Goal: Task Accomplishment & Management: Use online tool/utility

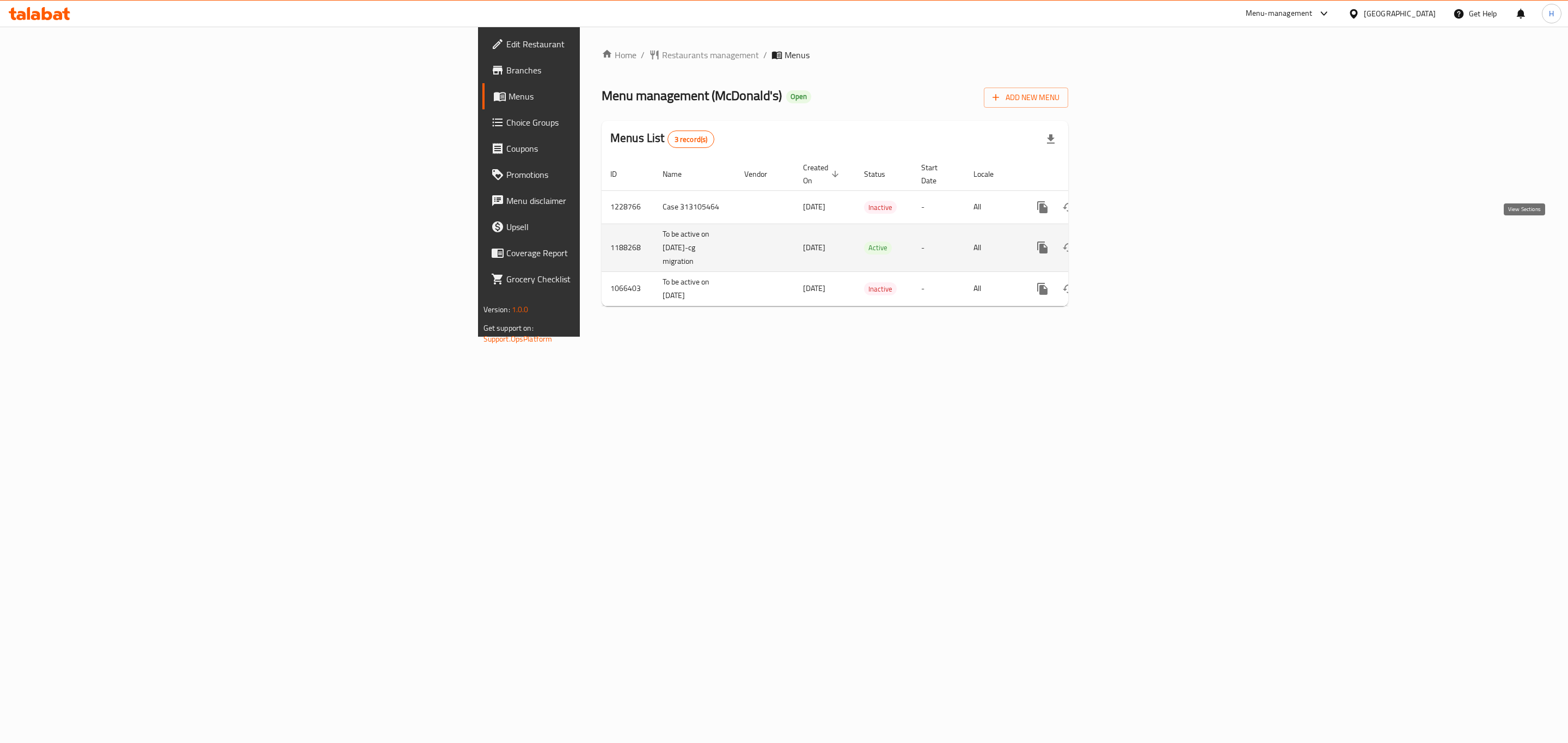
click at [1127, 241] on icon "enhanced table" at bounding box center [1120, 247] width 13 height 13
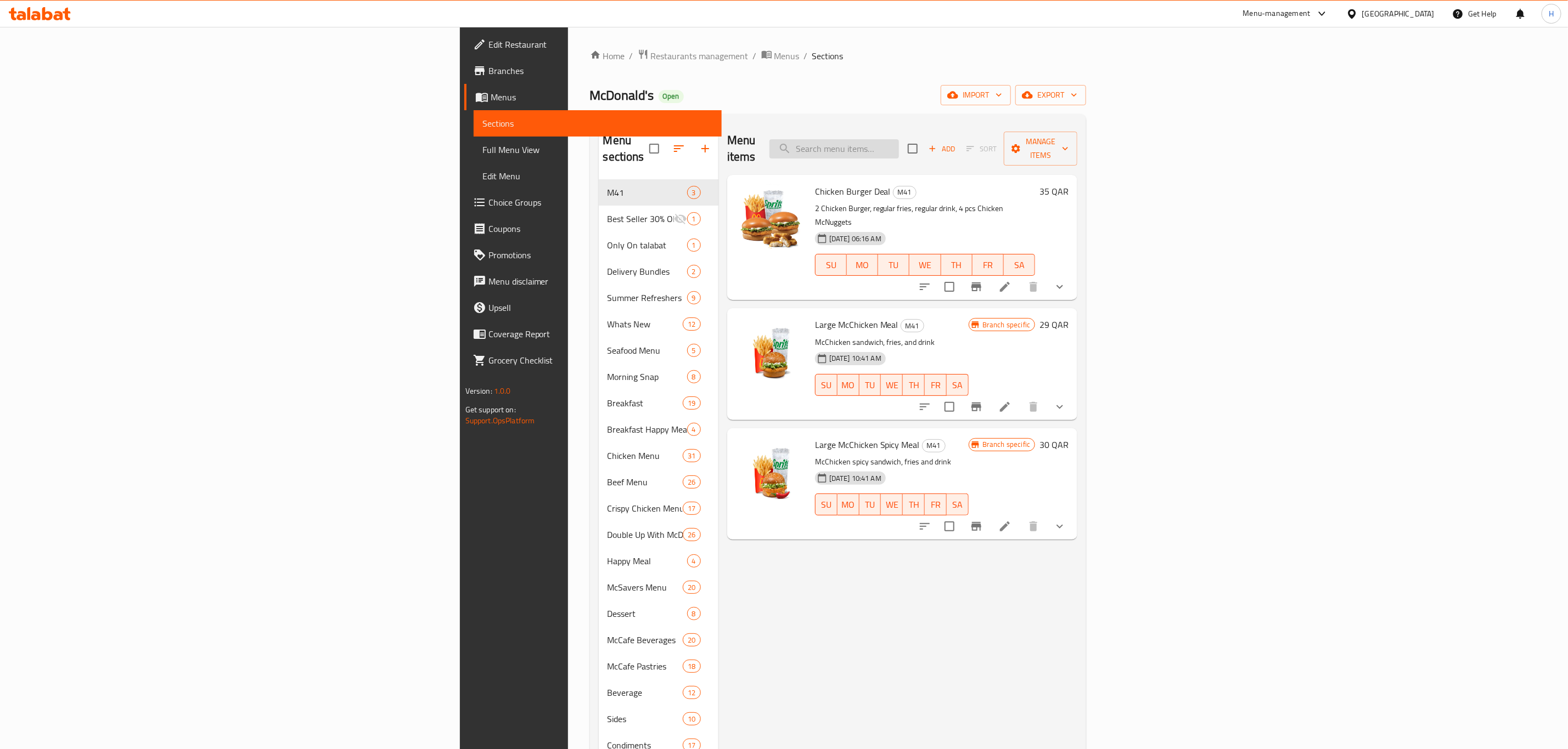
click at [899, 145] on input "search" at bounding box center [834, 149] width 130 height 19
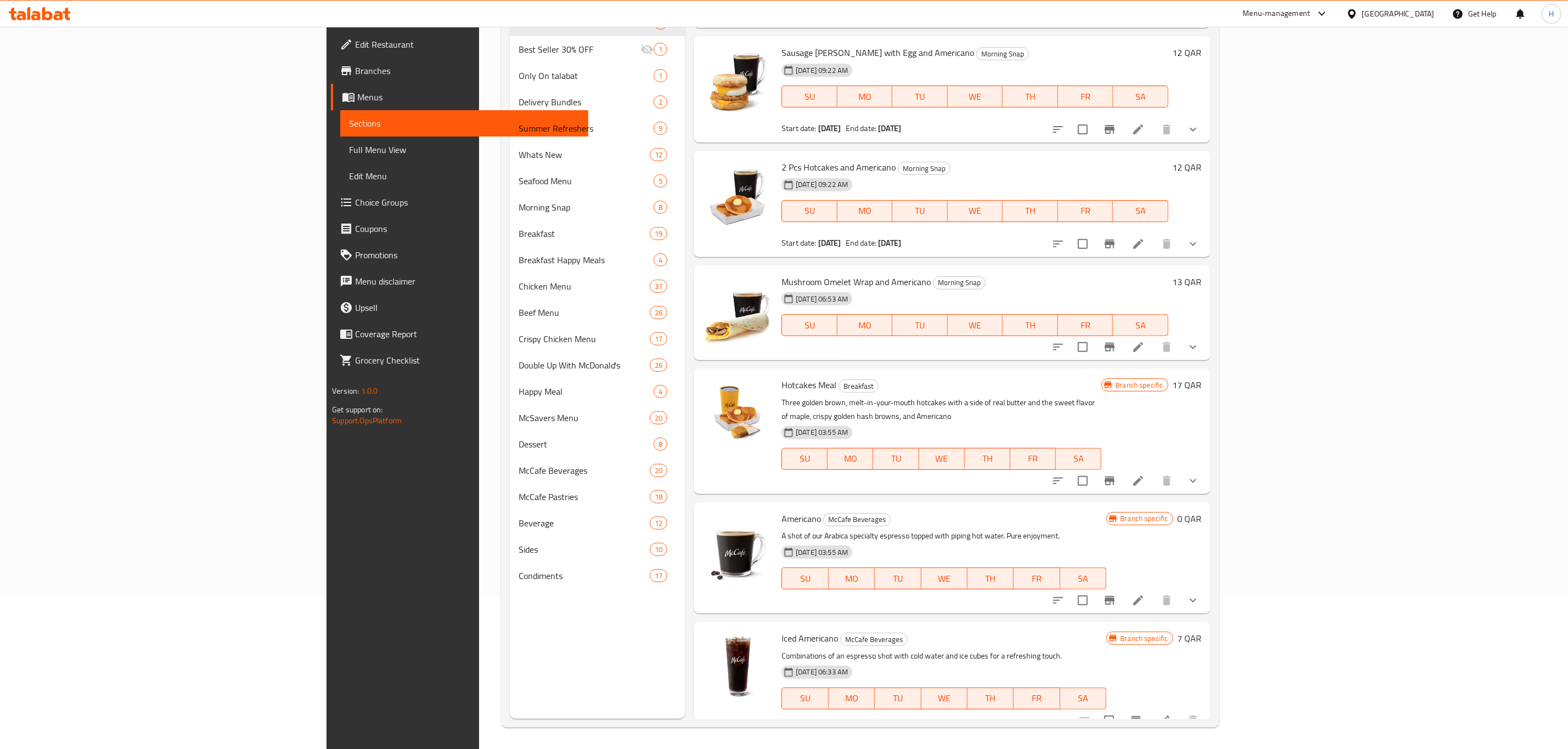
scroll to position [154, 0]
type input "americano"
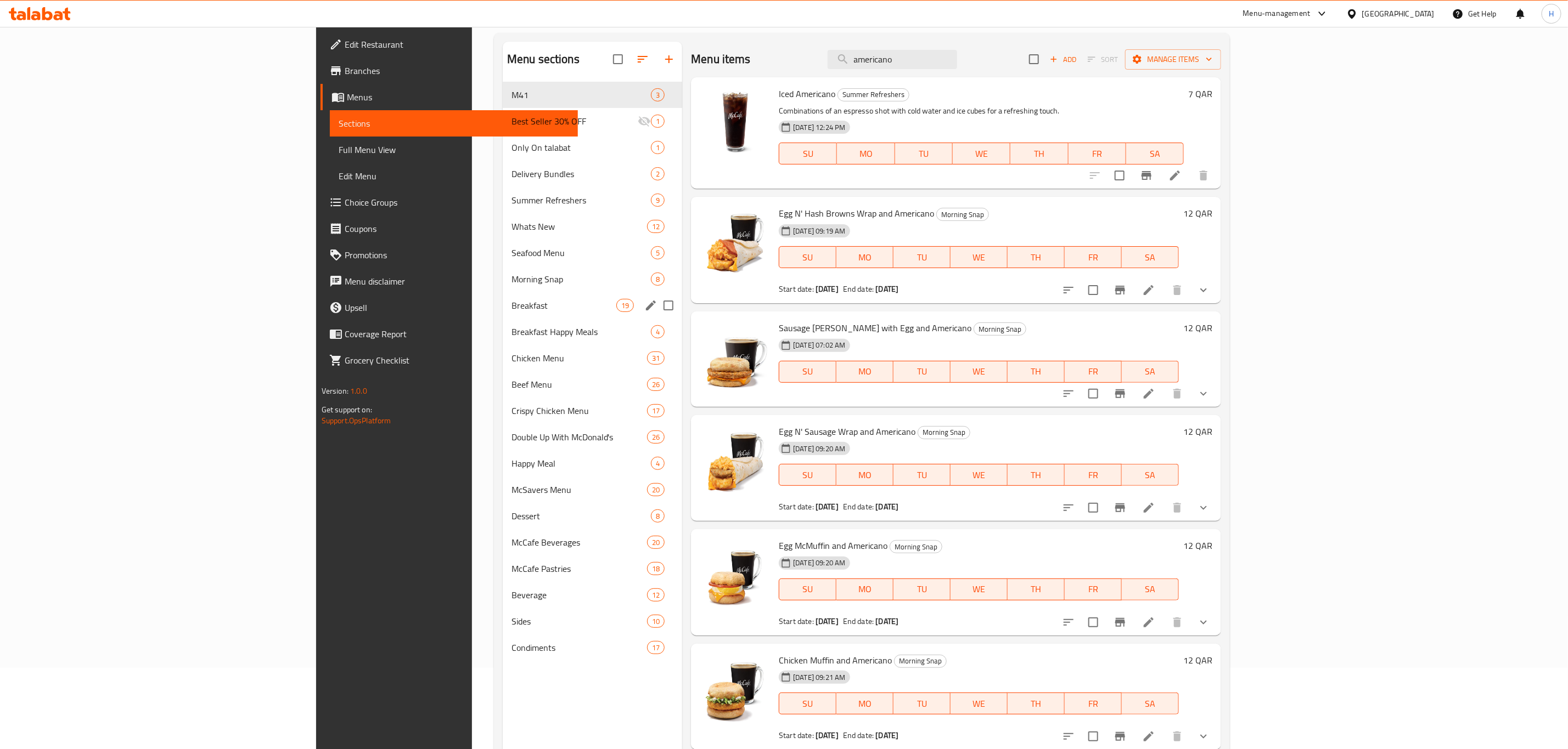
scroll to position [0, 0]
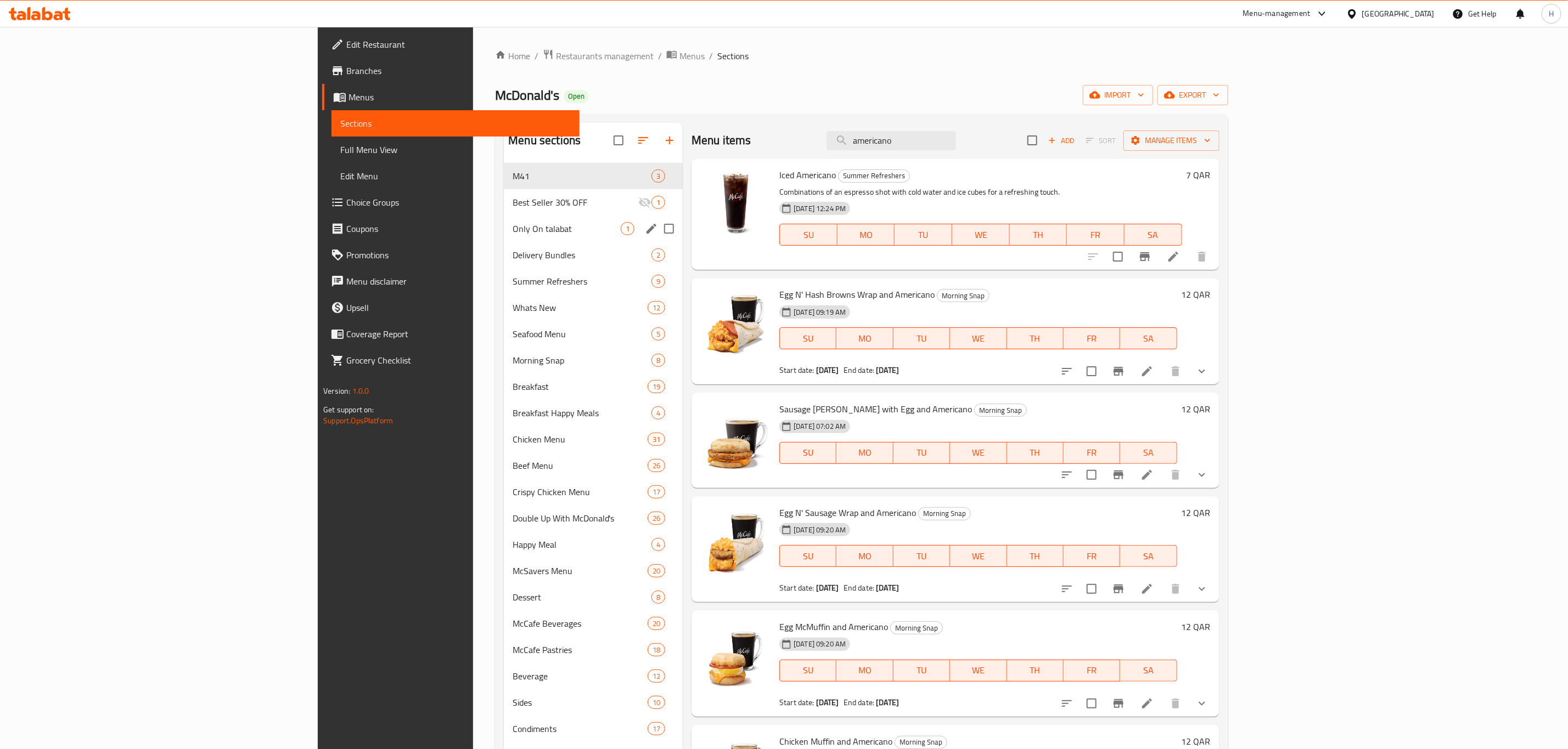
click at [504, 220] on div "Only On talabat 1" at bounding box center [593, 228] width 179 height 26
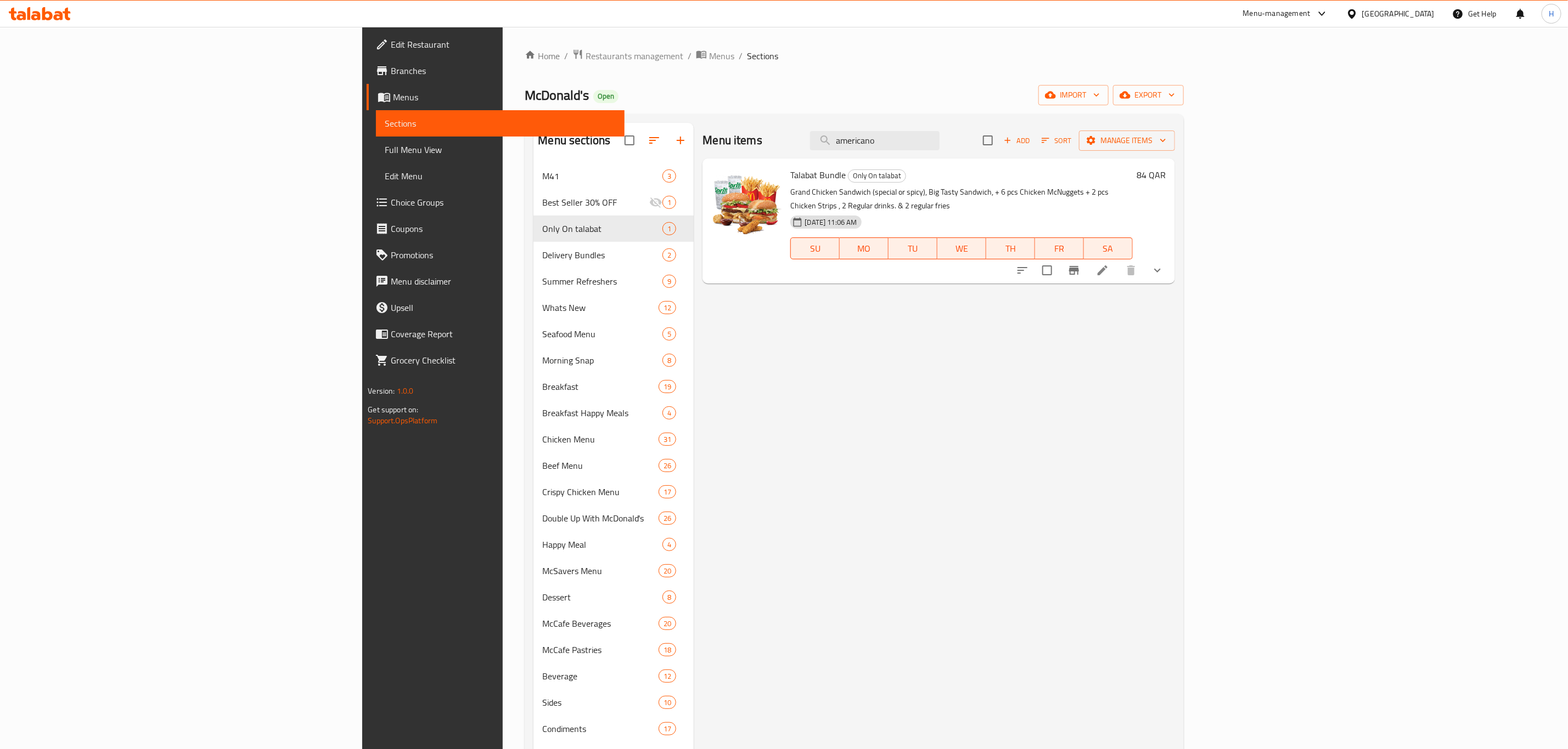
click at [790, 191] on p "Grand Chicken Sandwich (special or spicy), Big Tasty Sandwich, + 6 pcs Chicken …" at bounding box center [961, 199] width 342 height 27
copy div "Grand Chicken Sandwich (special or spicy), Big Tasty Sandwich, + 6 pcs Chicken …"
